Goal: Check status: Check status

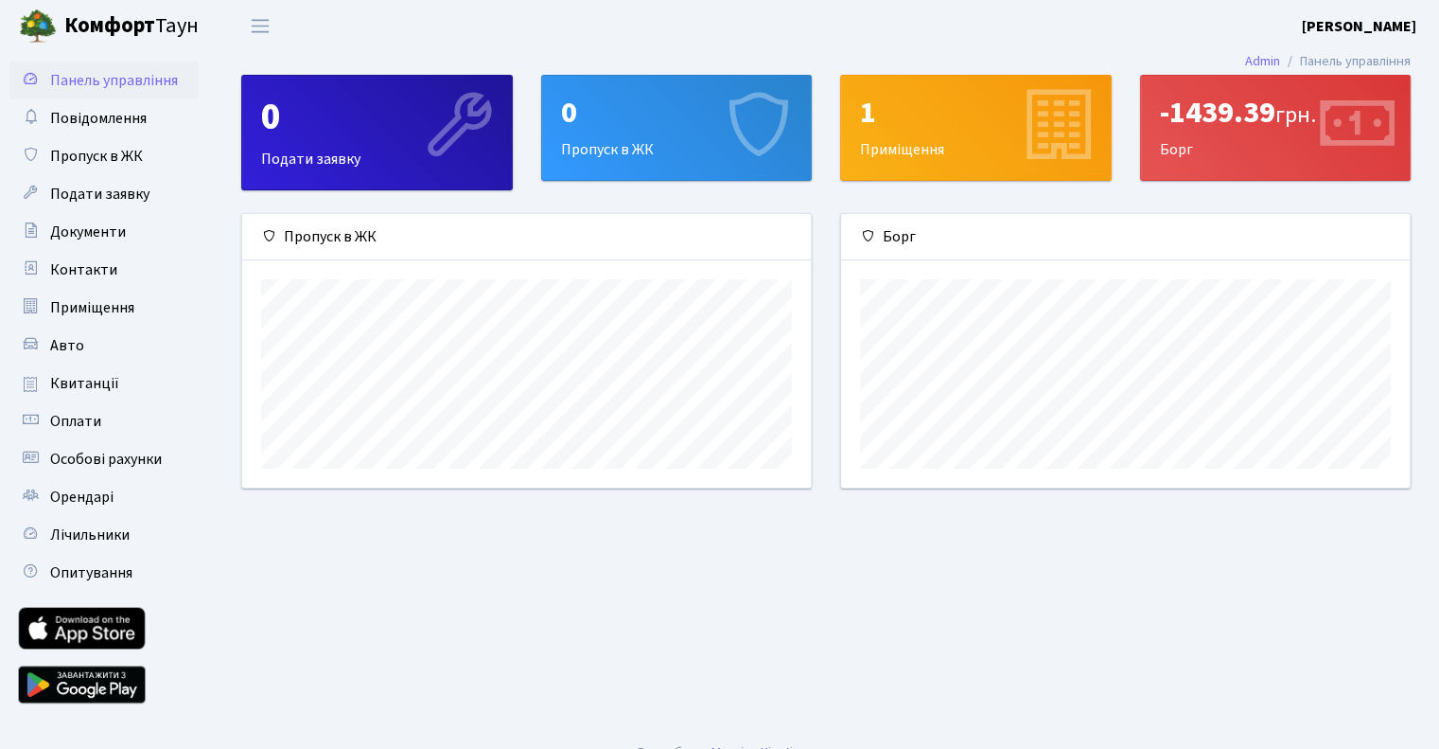
scroll to position [273, 568]
click at [93, 374] on span "Квитанції" at bounding box center [84, 383] width 69 height 21
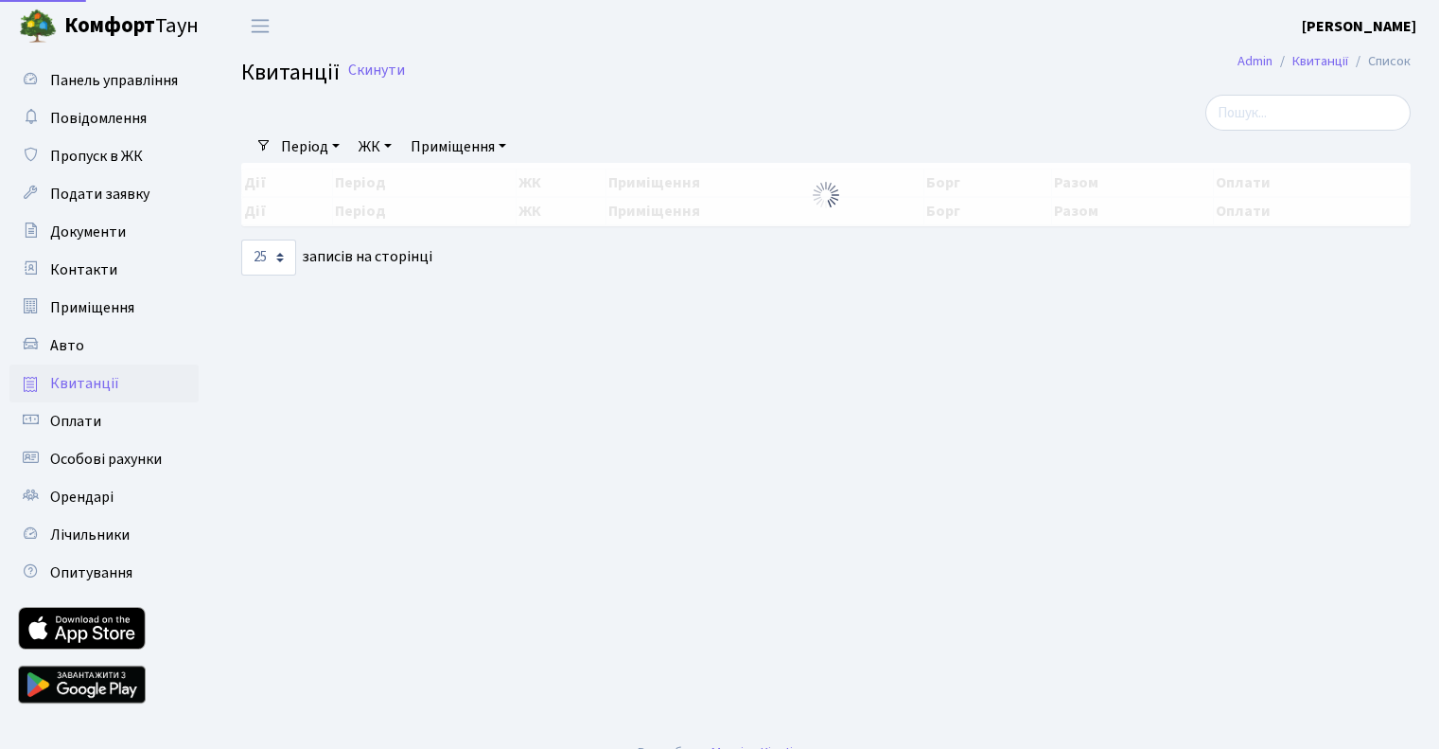
select select "25"
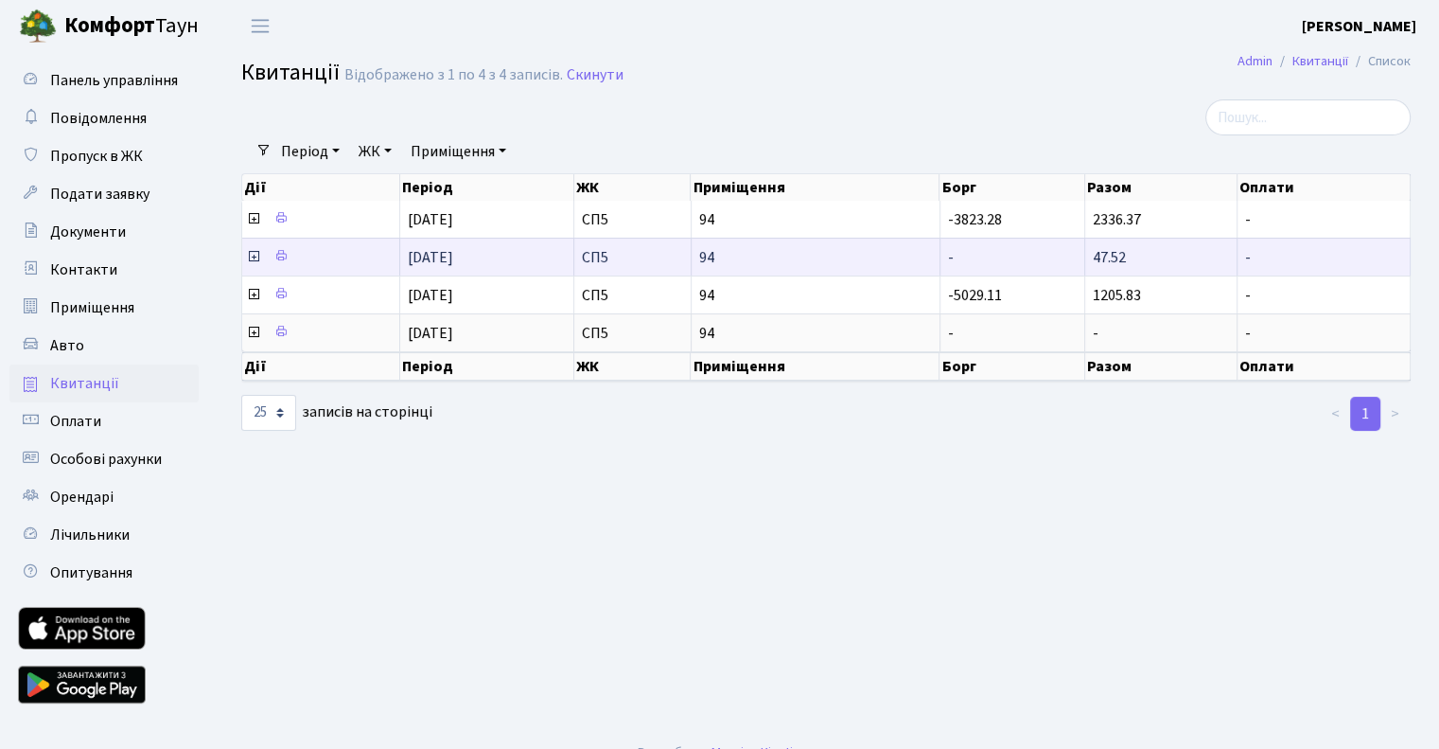
click at [1114, 254] on span "47.52" at bounding box center [1109, 257] width 33 height 21
click at [681, 246] on td "СП5" at bounding box center [632, 257] width 117 height 38
click at [526, 243] on td "[DATE]" at bounding box center [487, 257] width 174 height 38
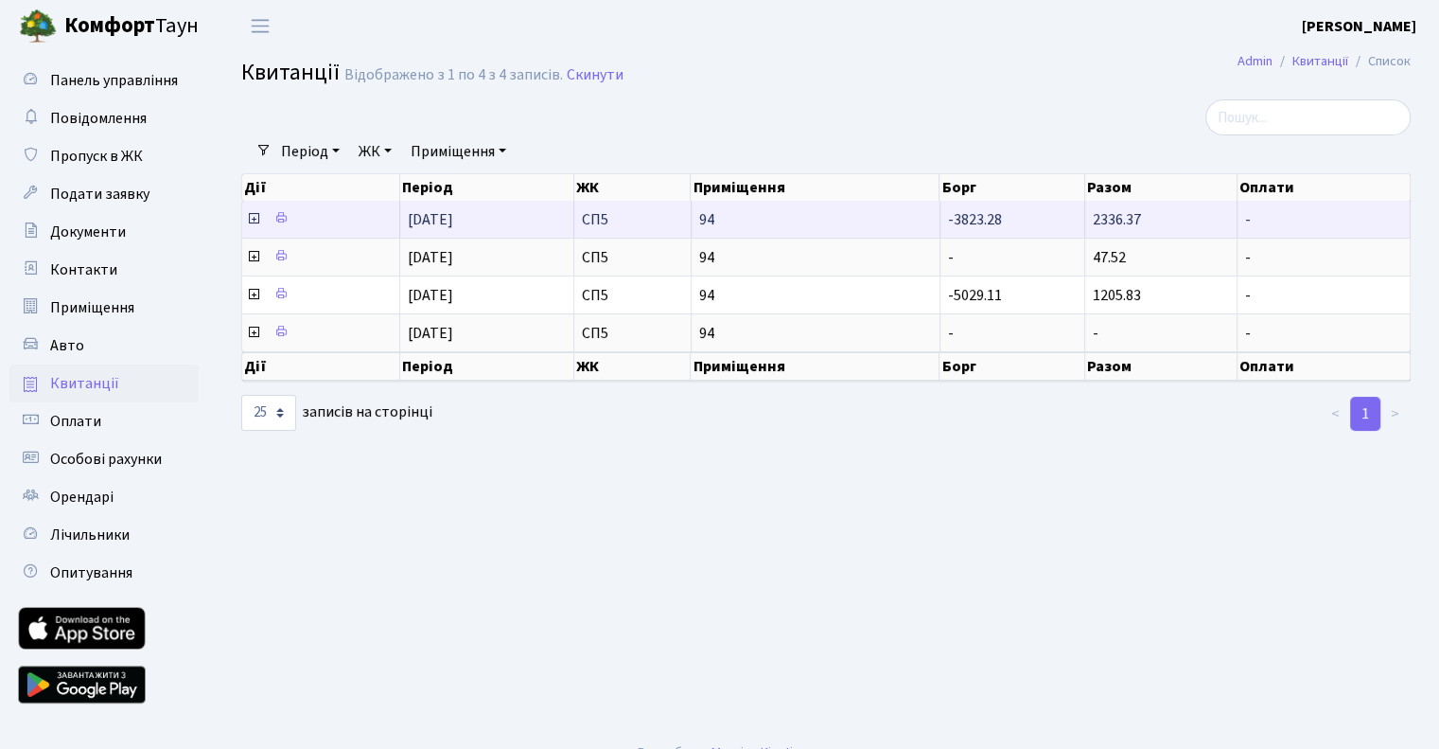
drag, startPoint x: 455, startPoint y: 261, endPoint x: 307, endPoint y: 236, distance: 150.8
click at [445, 259] on span "[DATE]" at bounding box center [430, 257] width 45 height 21
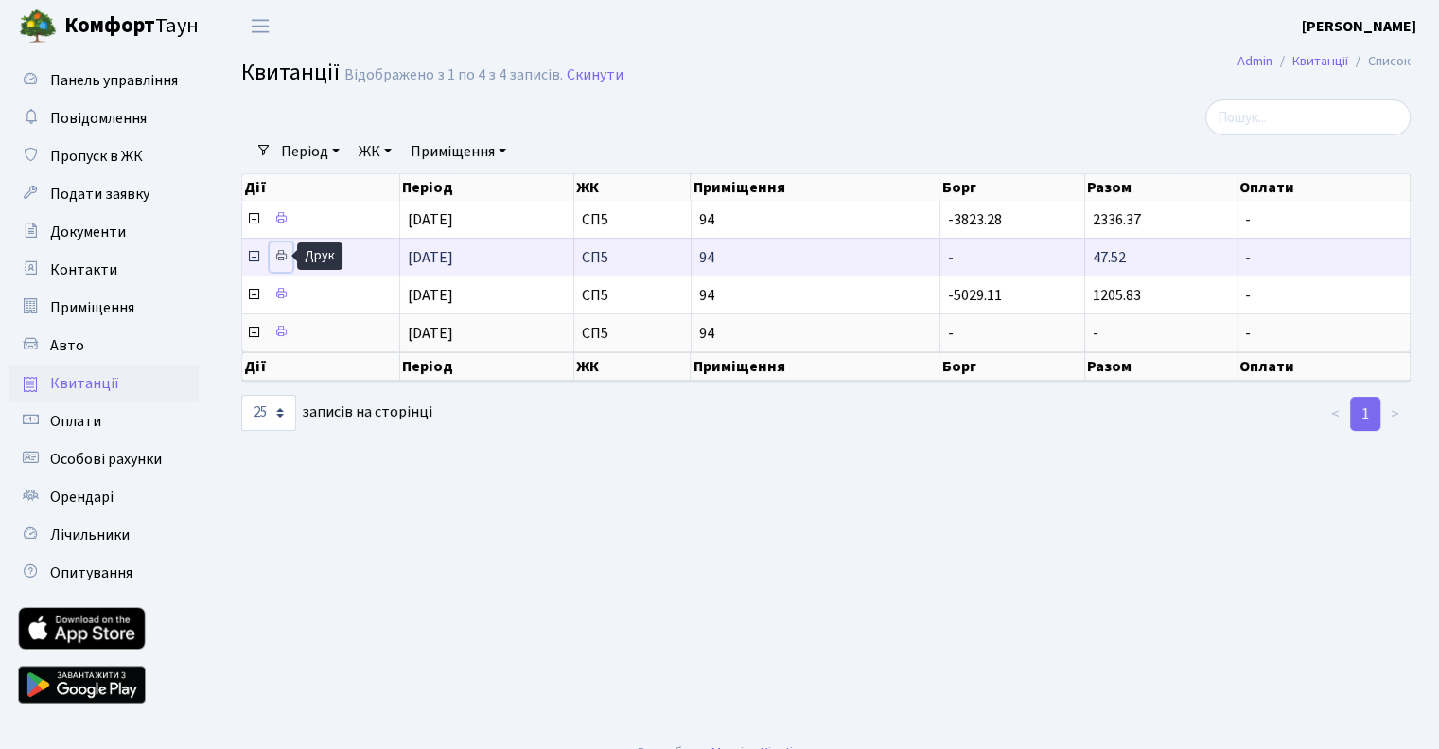
click at [277, 254] on icon at bounding box center [280, 255] width 13 height 13
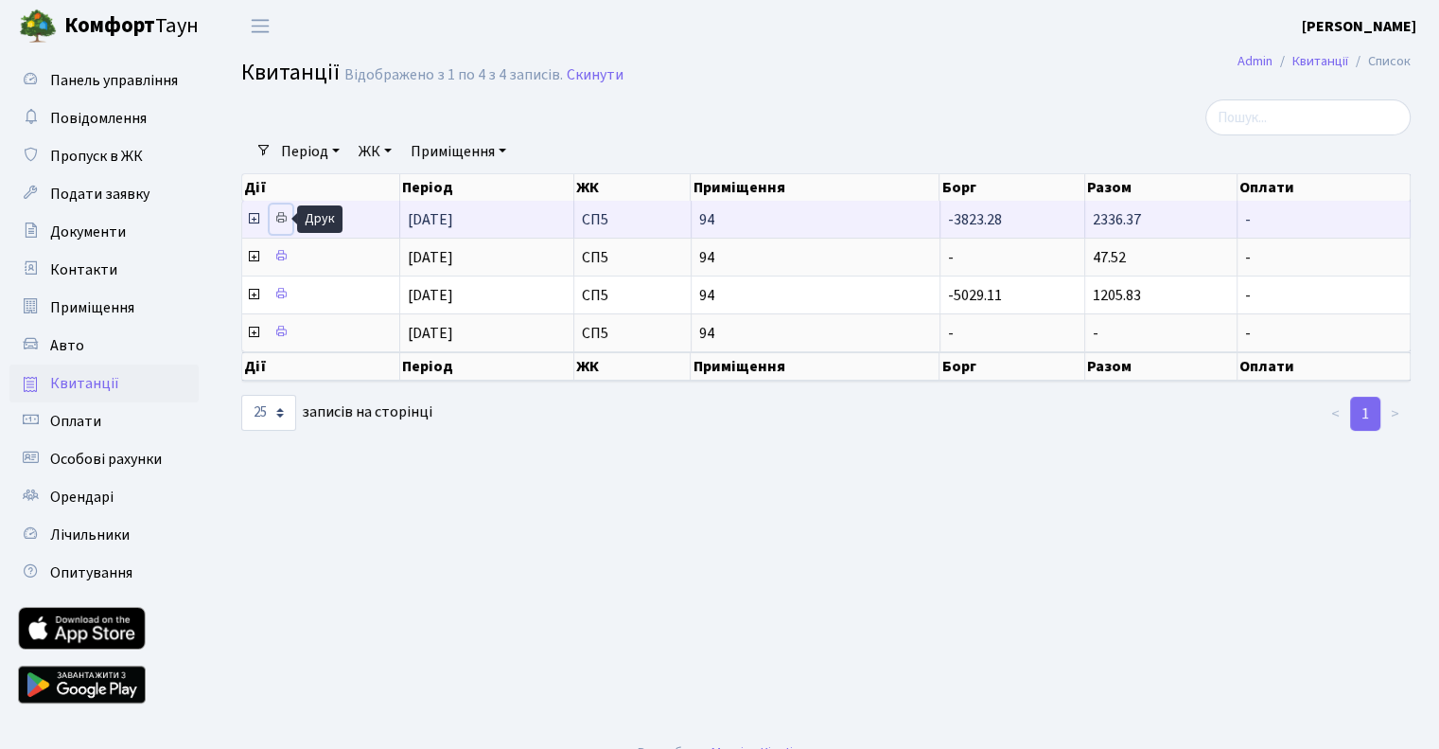
click at [281, 220] on icon at bounding box center [280, 217] width 13 height 13
click at [515, 222] on td "[DATE]" at bounding box center [487, 219] width 174 height 37
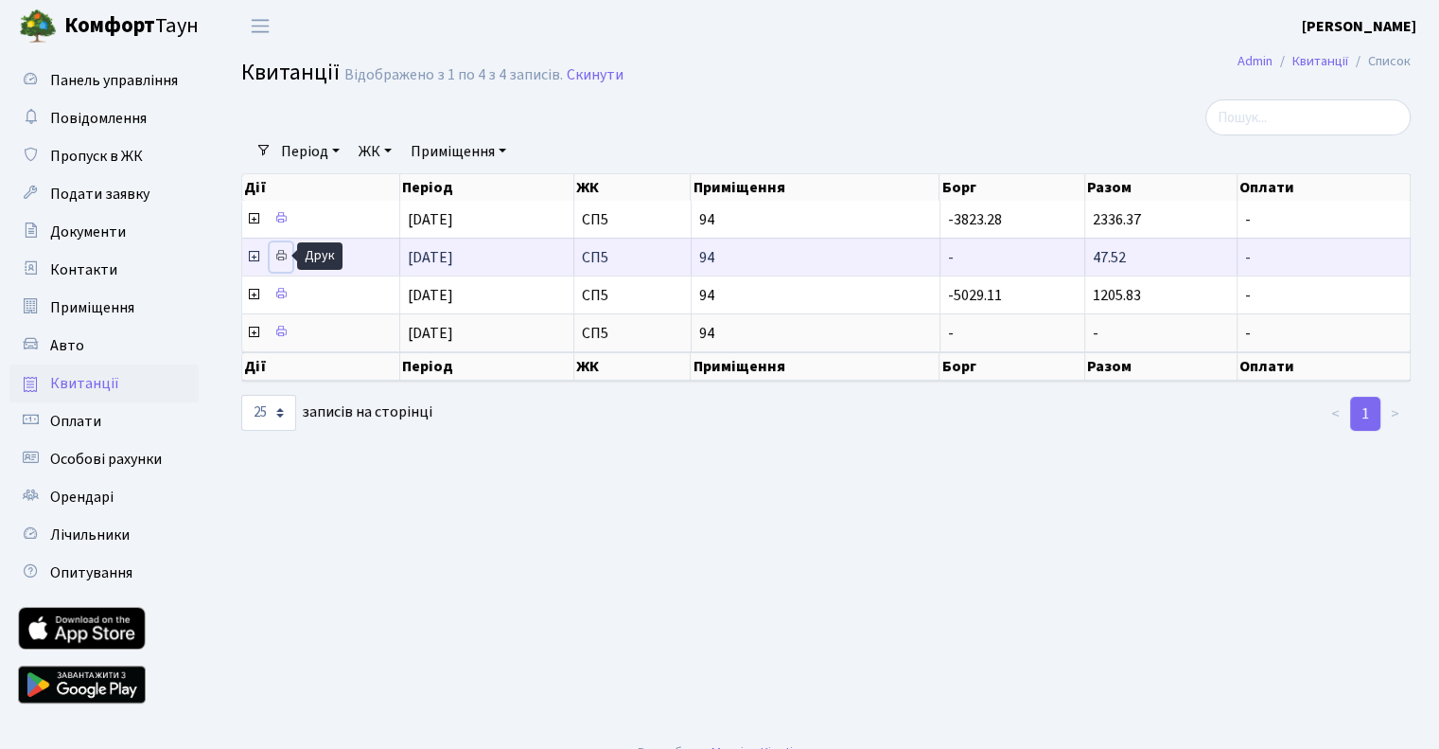
click at [286, 256] on icon at bounding box center [280, 255] width 13 height 13
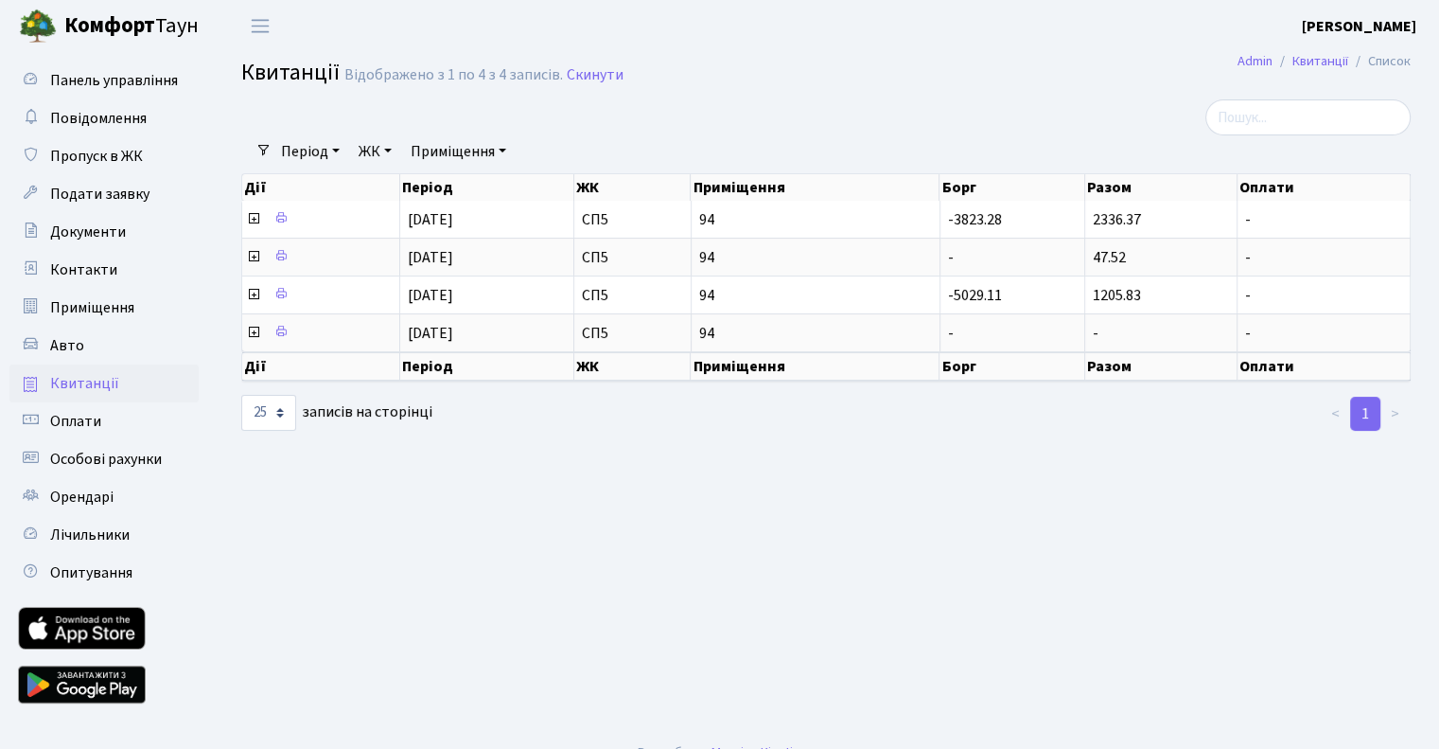
click at [555, 513] on main "[PERSON_NAME] Список Квитанції Відображено з 1 по 4 з 4 записів. Скинути Фільтр…" at bounding box center [826, 390] width 1226 height 677
click at [768, 427] on div at bounding box center [825, 414] width 399 height 38
